Goal: Task Accomplishment & Management: Manage account settings

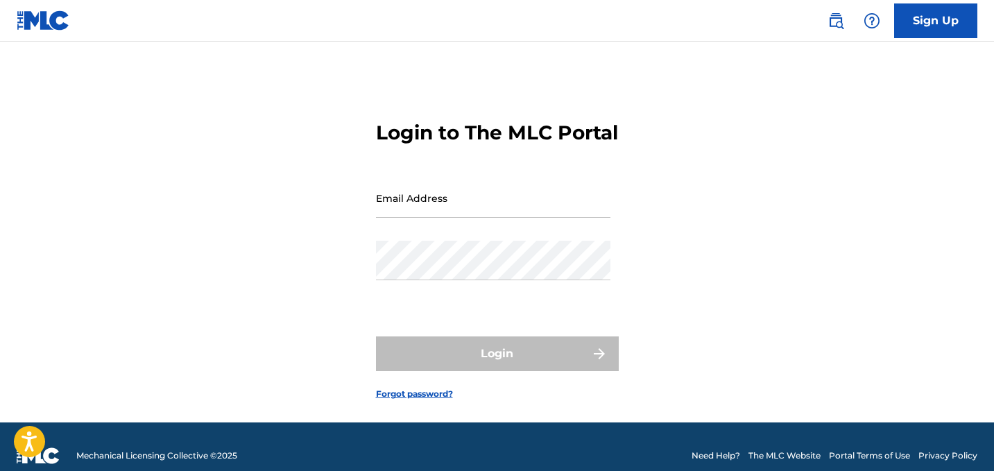
click at [425, 218] on input "Email Address" at bounding box center [493, 198] width 234 height 40
click at [415, 218] on input "Email Address" at bounding box center [493, 198] width 234 height 40
paste input "[PERSON_NAME][EMAIL_ADDRESS][DOMAIN_NAME]"
type input "[PERSON_NAME][EMAIL_ADDRESS][DOMAIN_NAME]"
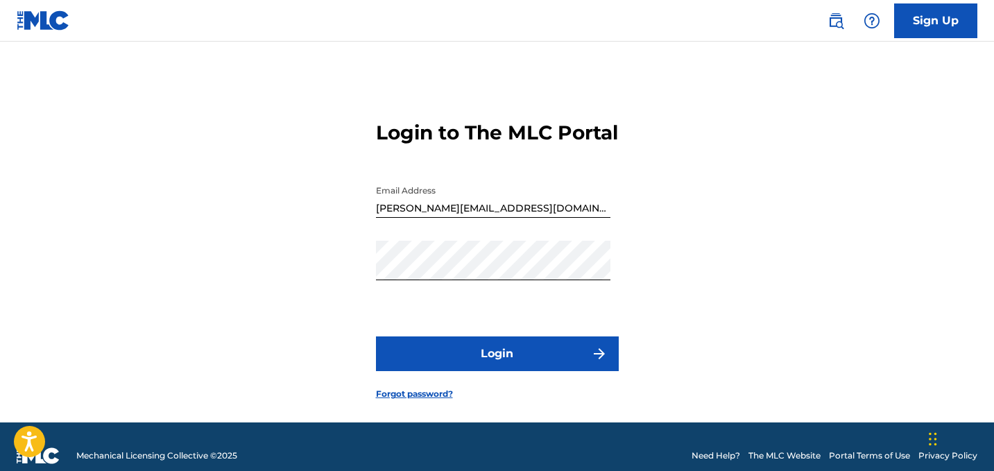
click at [415, 338] on form "Login to The MLC Portal Email Address [PERSON_NAME][EMAIL_ADDRESS][DOMAIN_NAME]…" at bounding box center [497, 249] width 243 height 346
click at [486, 371] on button "Login" at bounding box center [497, 353] width 243 height 35
click at [591, 362] on img "submit" at bounding box center [599, 354] width 17 height 17
click at [581, 371] on button "Login" at bounding box center [497, 353] width 243 height 35
